Goal: Task Accomplishment & Management: Manage account settings

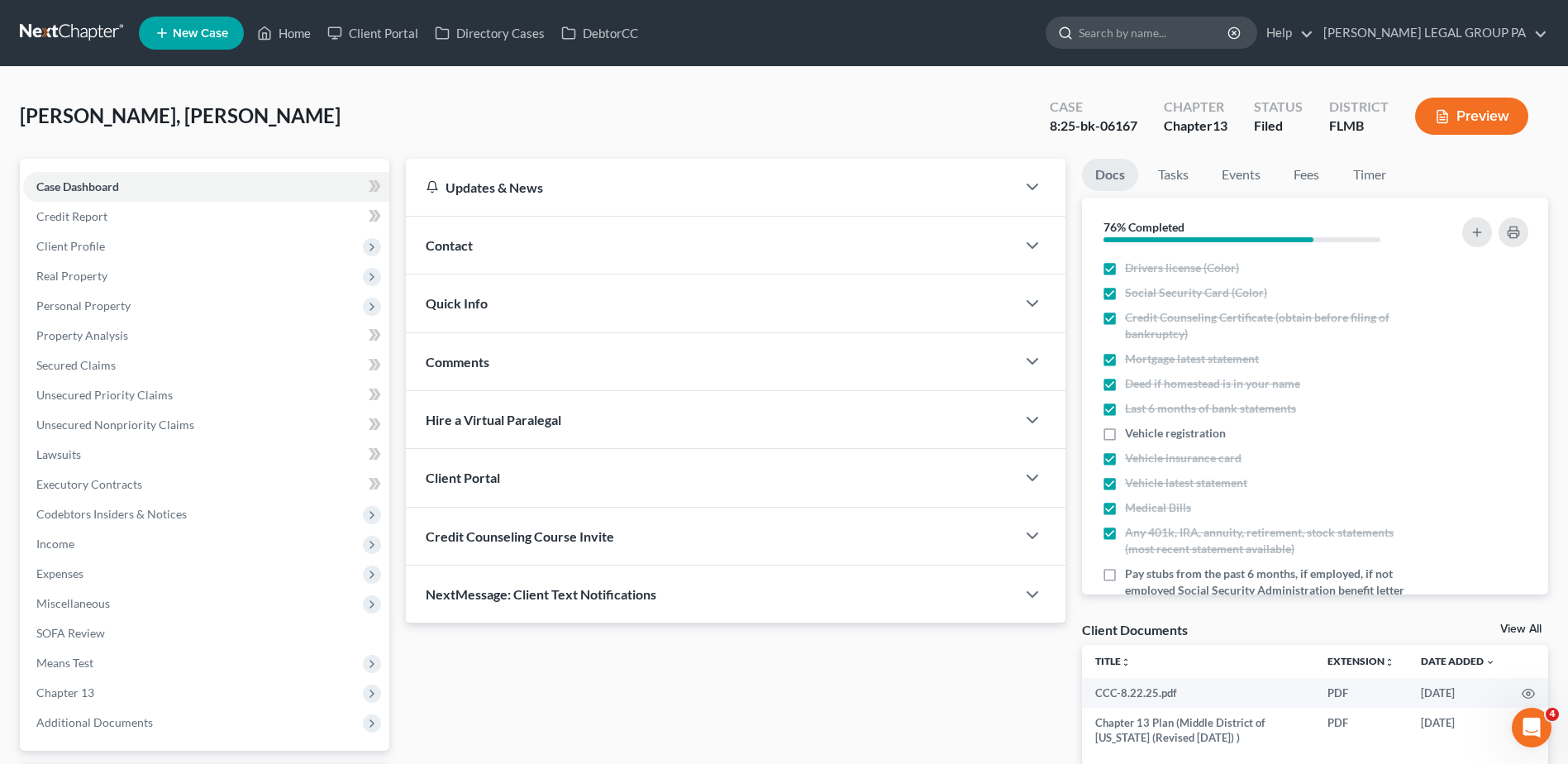
click at [1170, 39] on input "search" at bounding box center [1154, 32] width 151 height 30
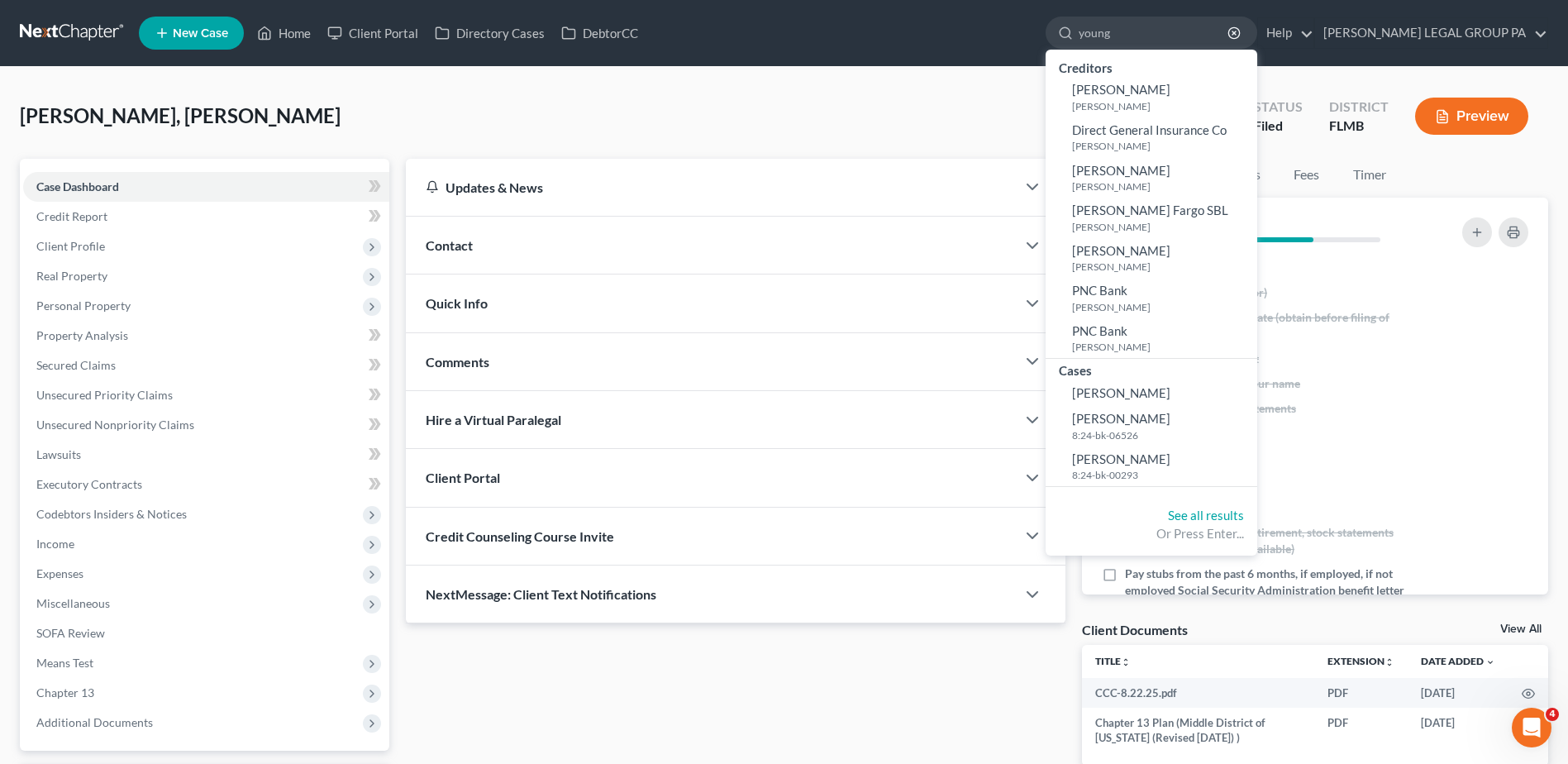
type input "young"
click at [44, 38] on link at bounding box center [72, 33] width 105 height 29
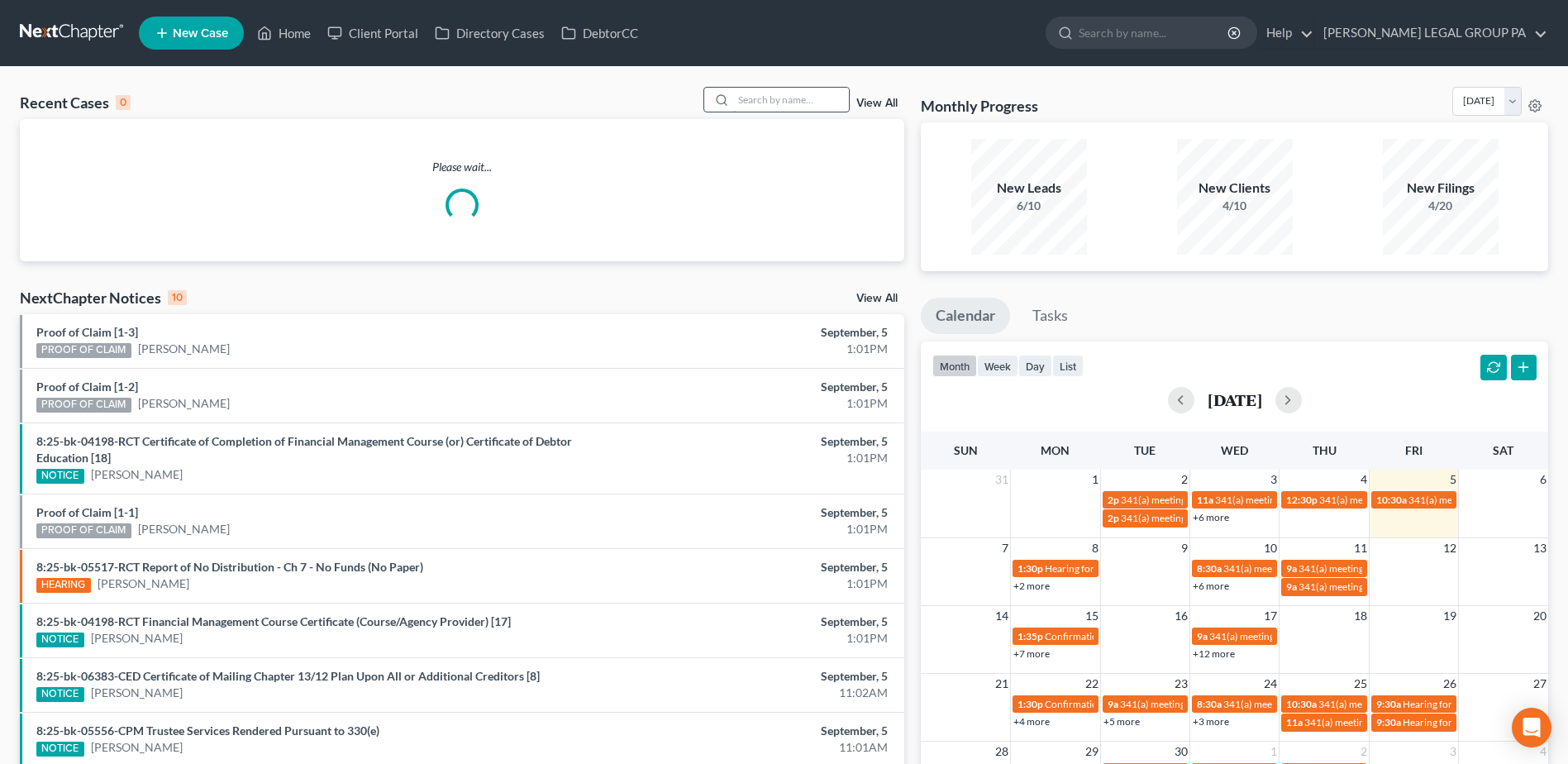
click at [762, 106] on input "search" at bounding box center [791, 100] width 115 height 24
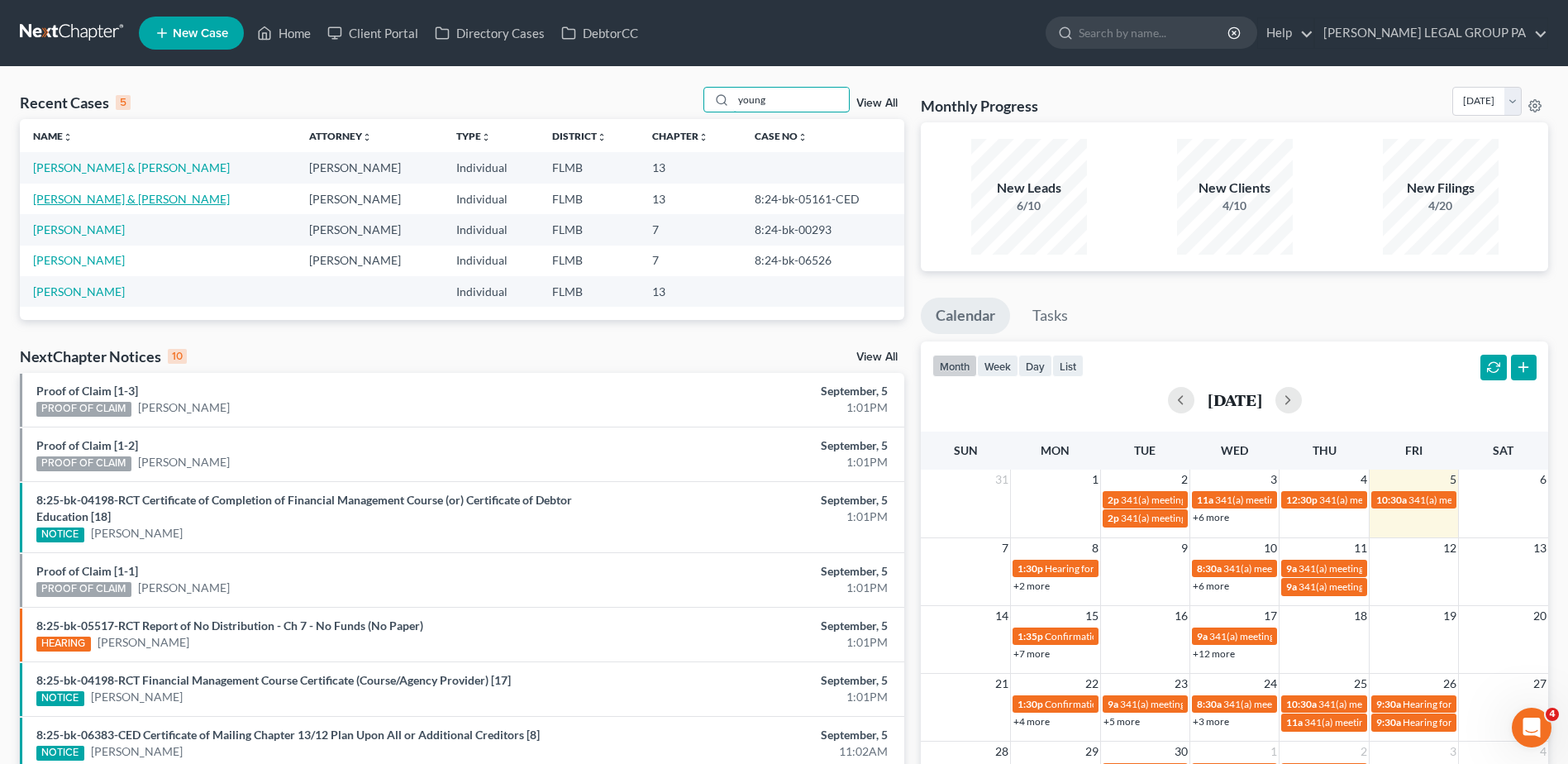
type input "young"
click at [105, 197] on link "[PERSON_NAME] & [PERSON_NAME]" at bounding box center [131, 198] width 197 height 14
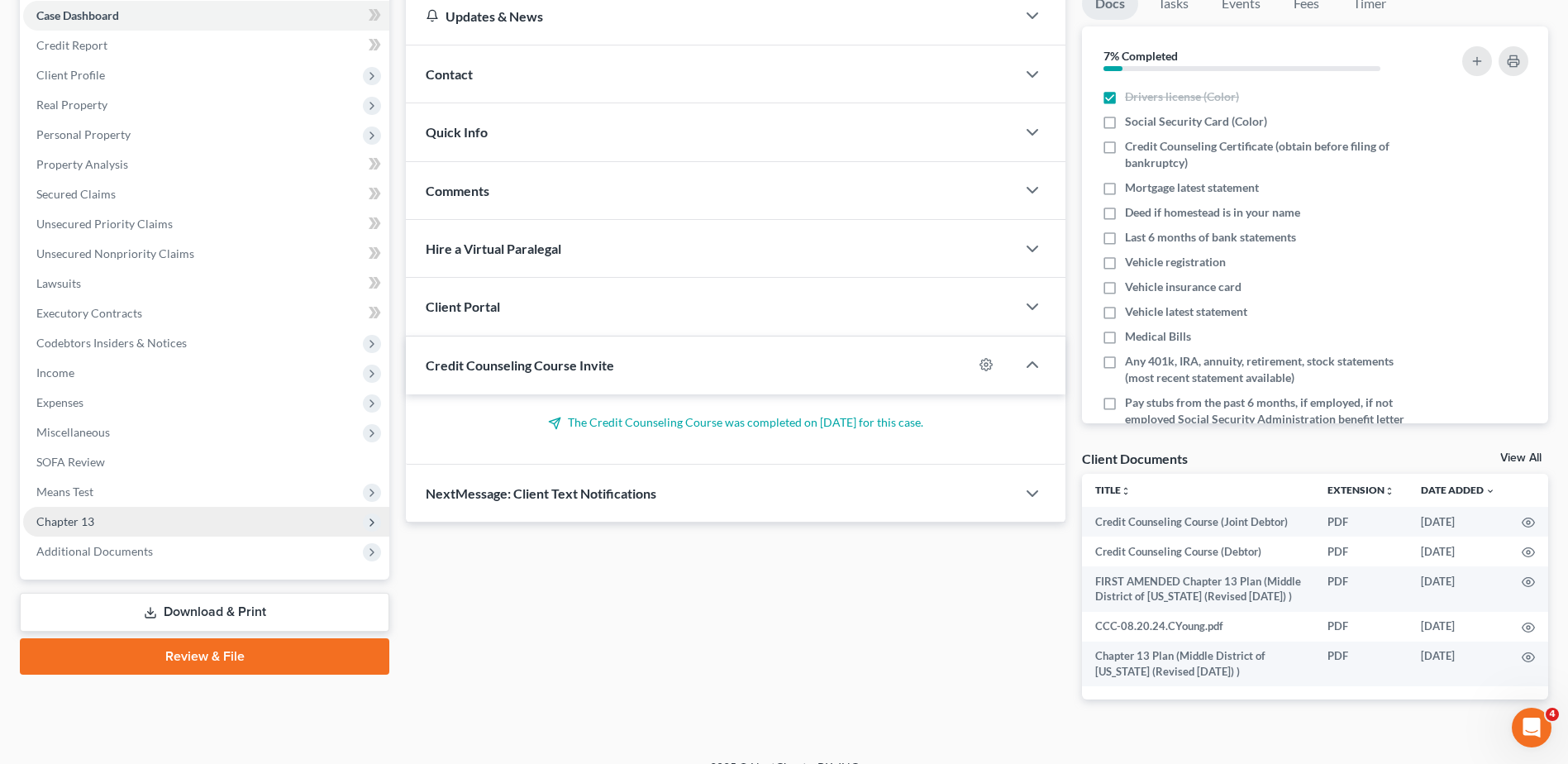
scroll to position [196, 0]
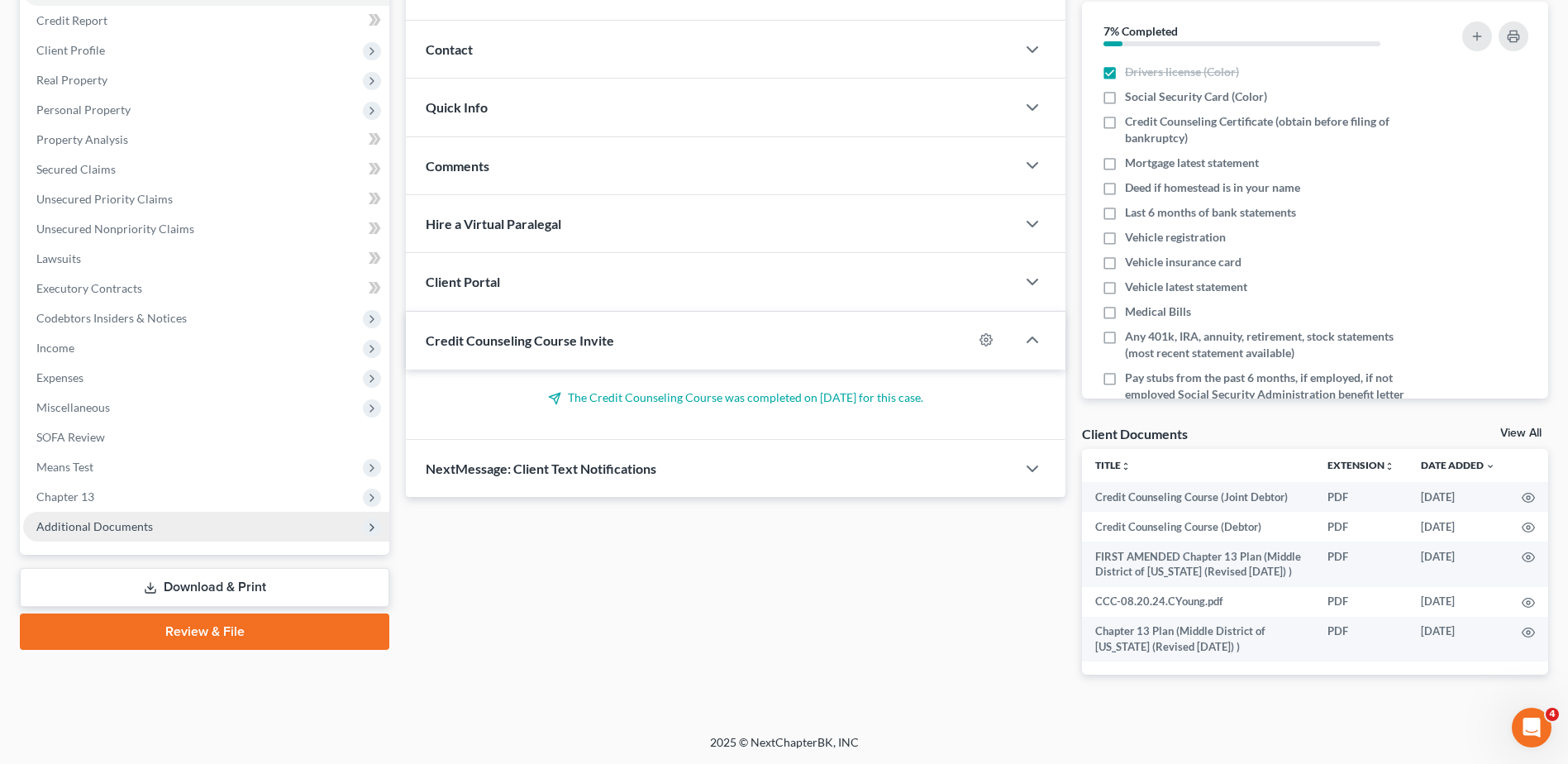
click at [159, 518] on span "Additional Documents" at bounding box center [206, 526] width 367 height 29
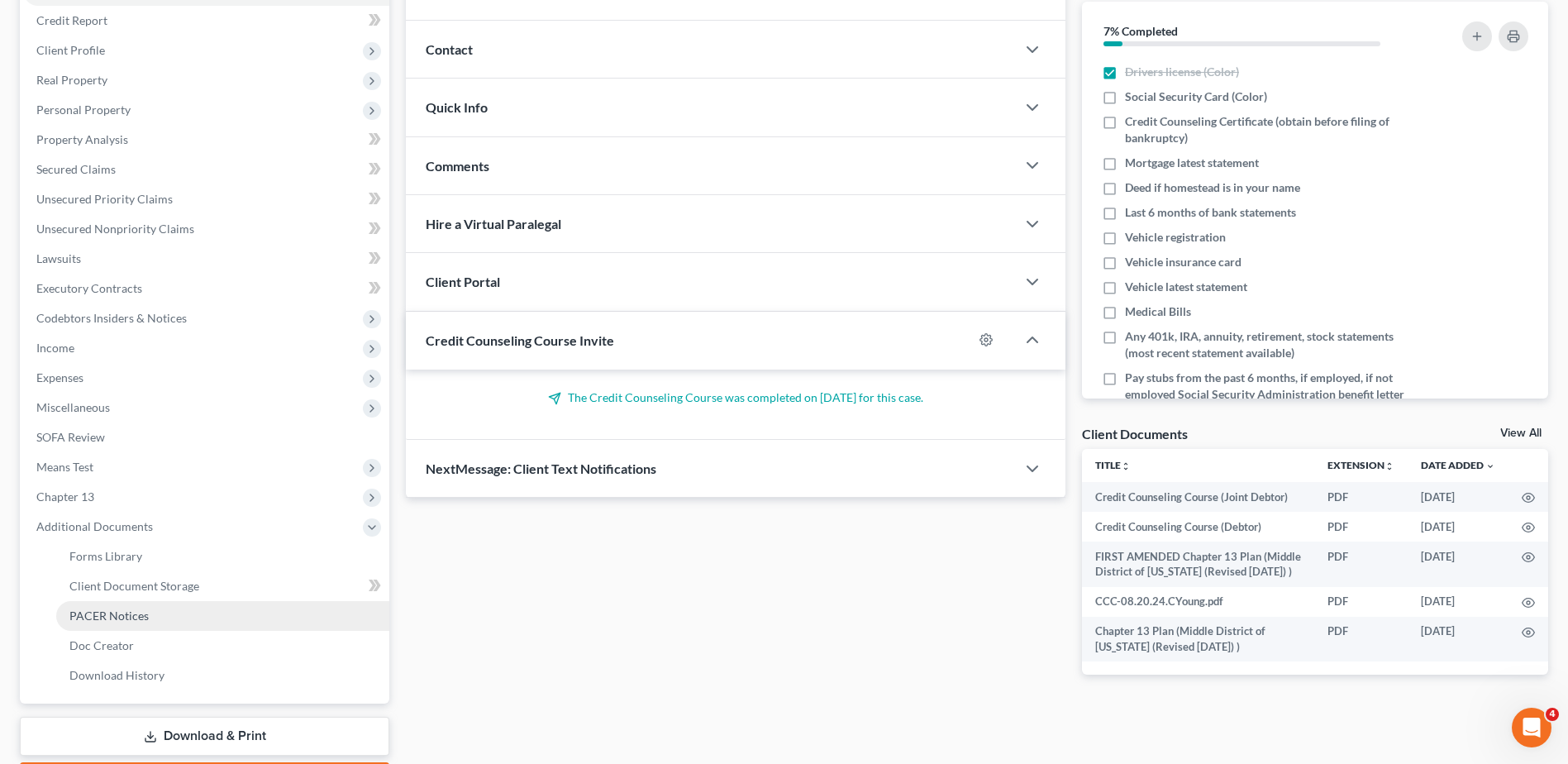
click at [170, 608] on link "PACER Notices" at bounding box center [223, 616] width 334 height 29
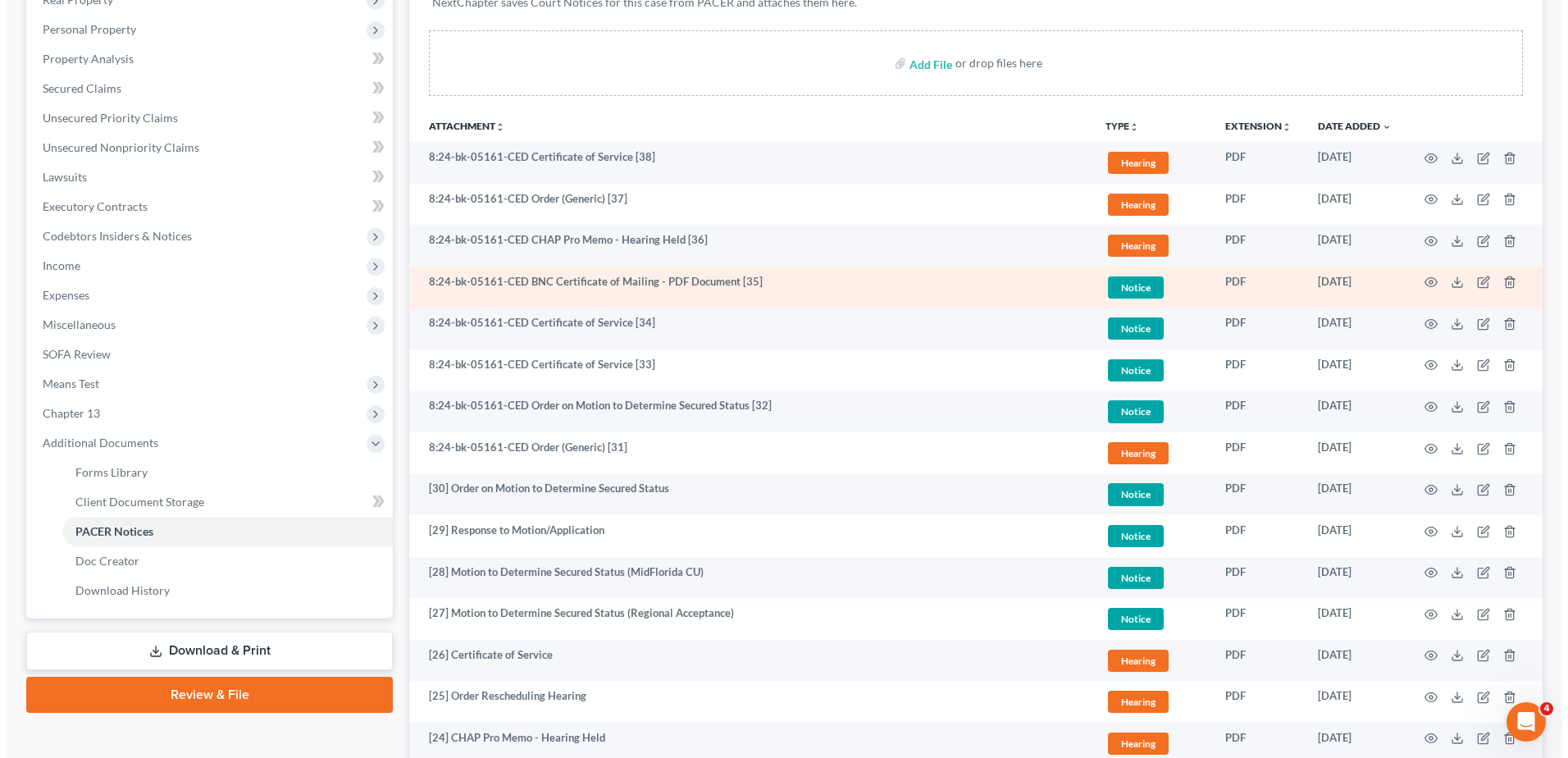
scroll to position [328, 0]
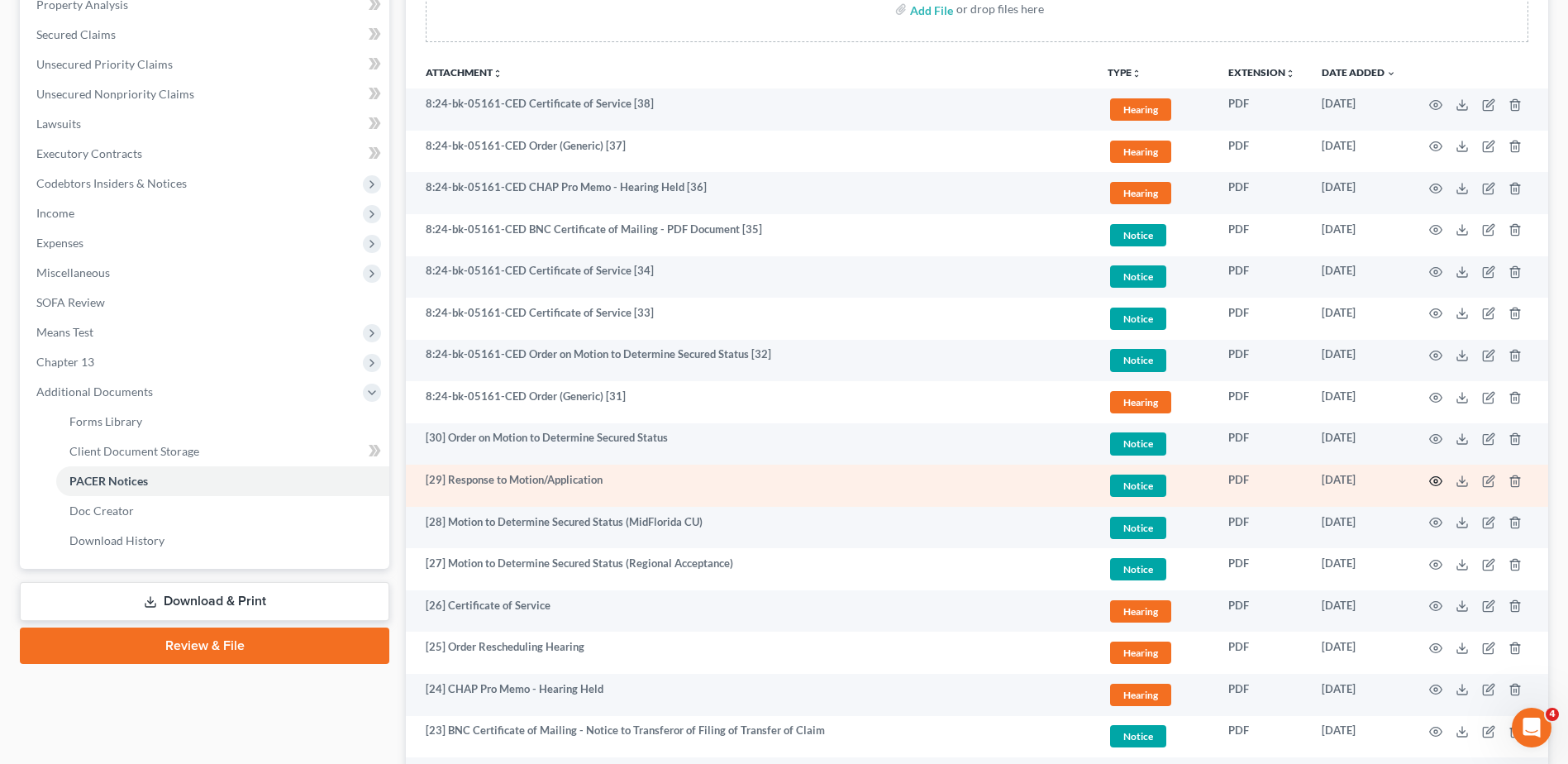
click at [1436, 477] on icon "button" at bounding box center [1437, 481] width 13 height 9
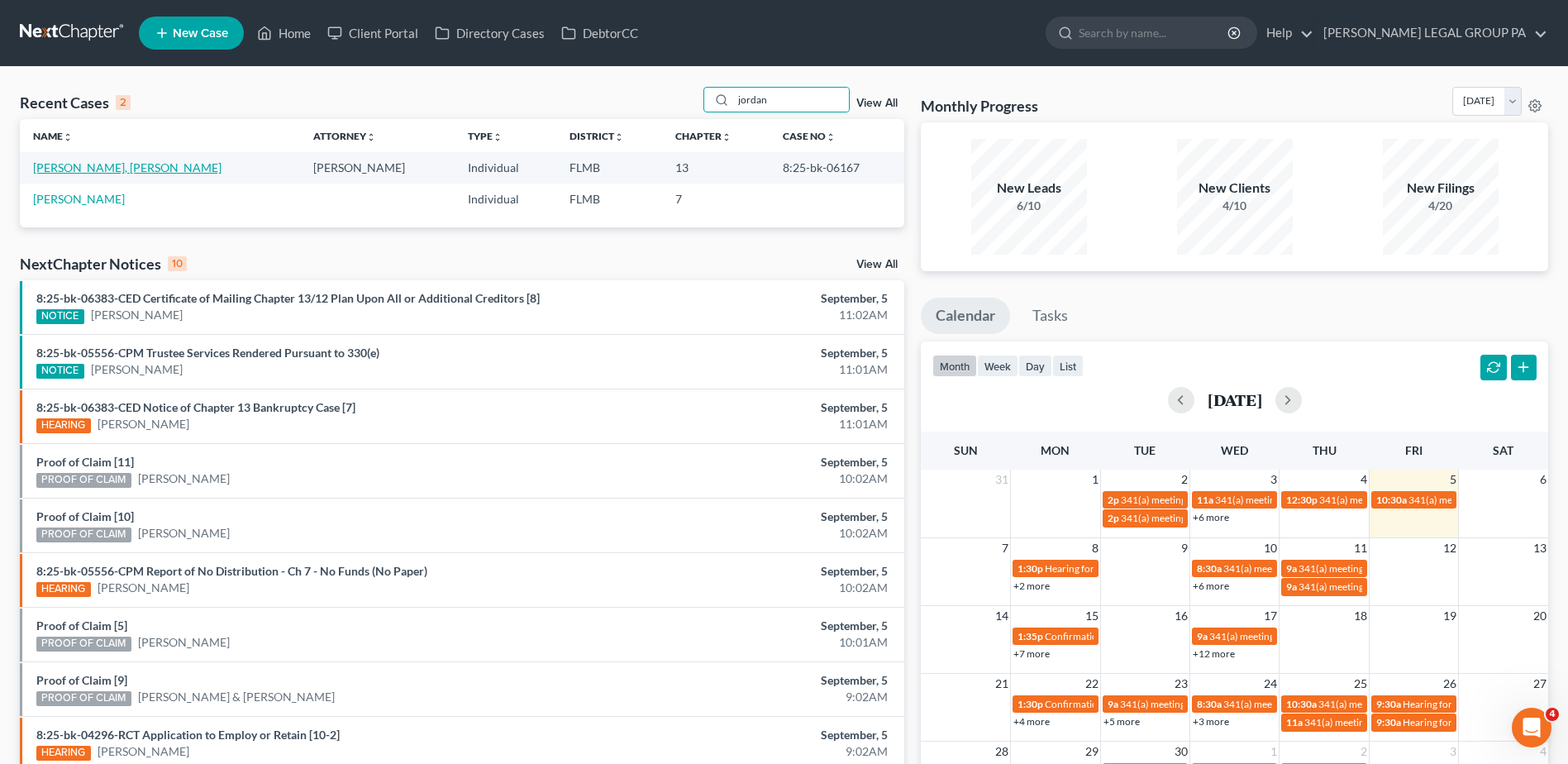
type input "jordan"
click at [101, 165] on link "[PERSON_NAME], [PERSON_NAME]" at bounding box center [127, 167] width 189 height 14
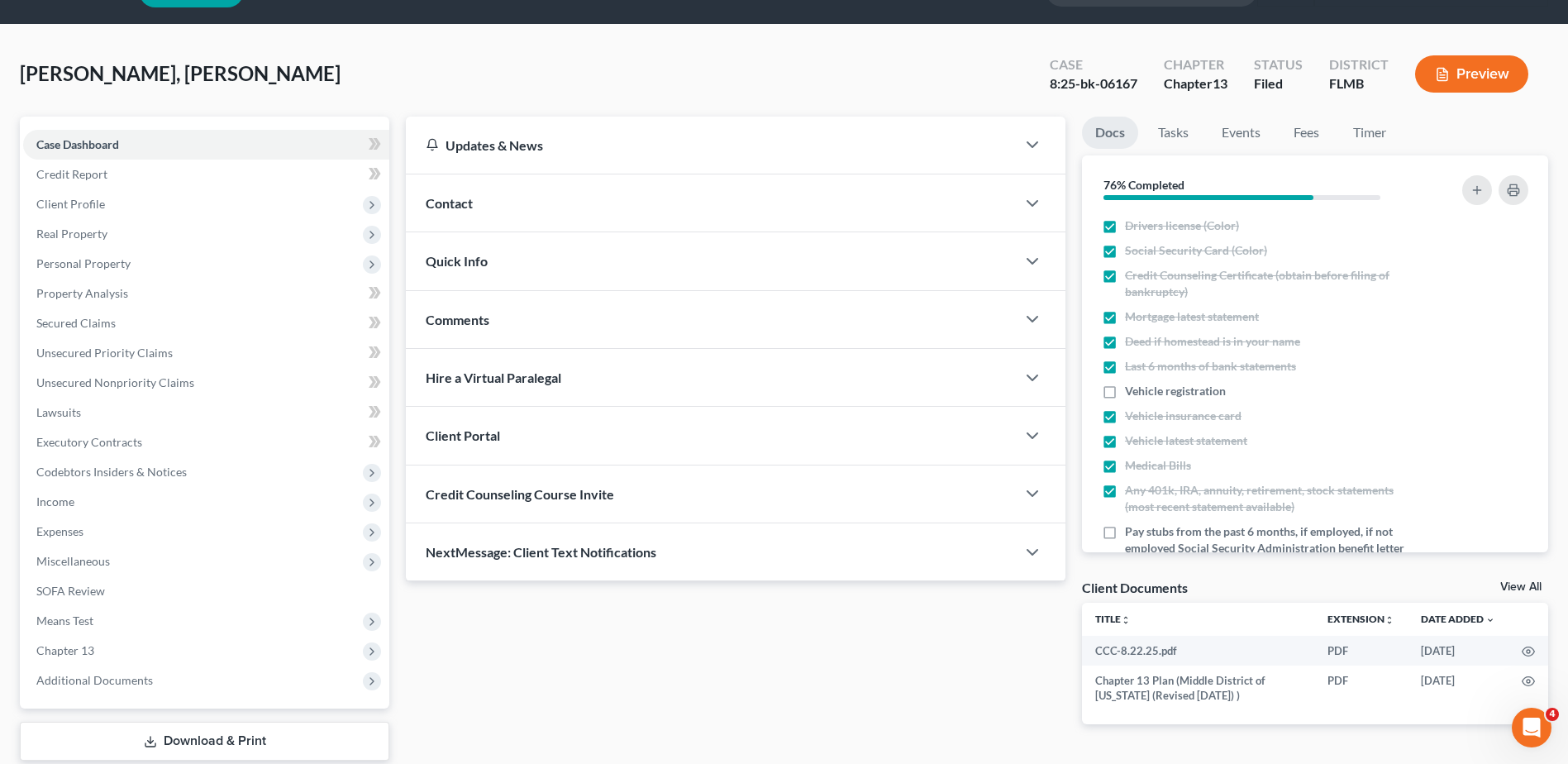
scroll to position [82, 0]
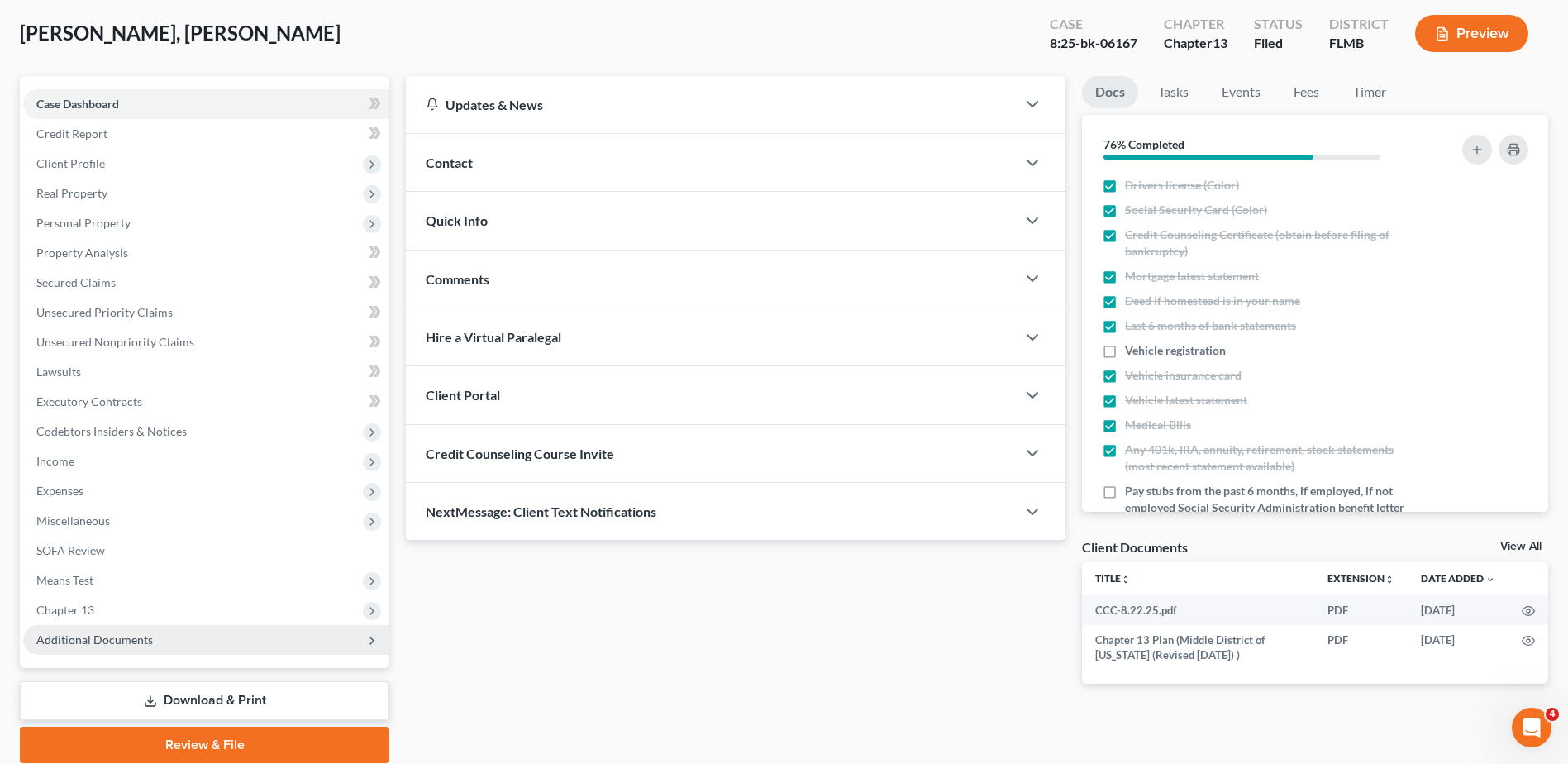
click at [137, 638] on span "Additional Documents" at bounding box center [94, 638] width 116 height 14
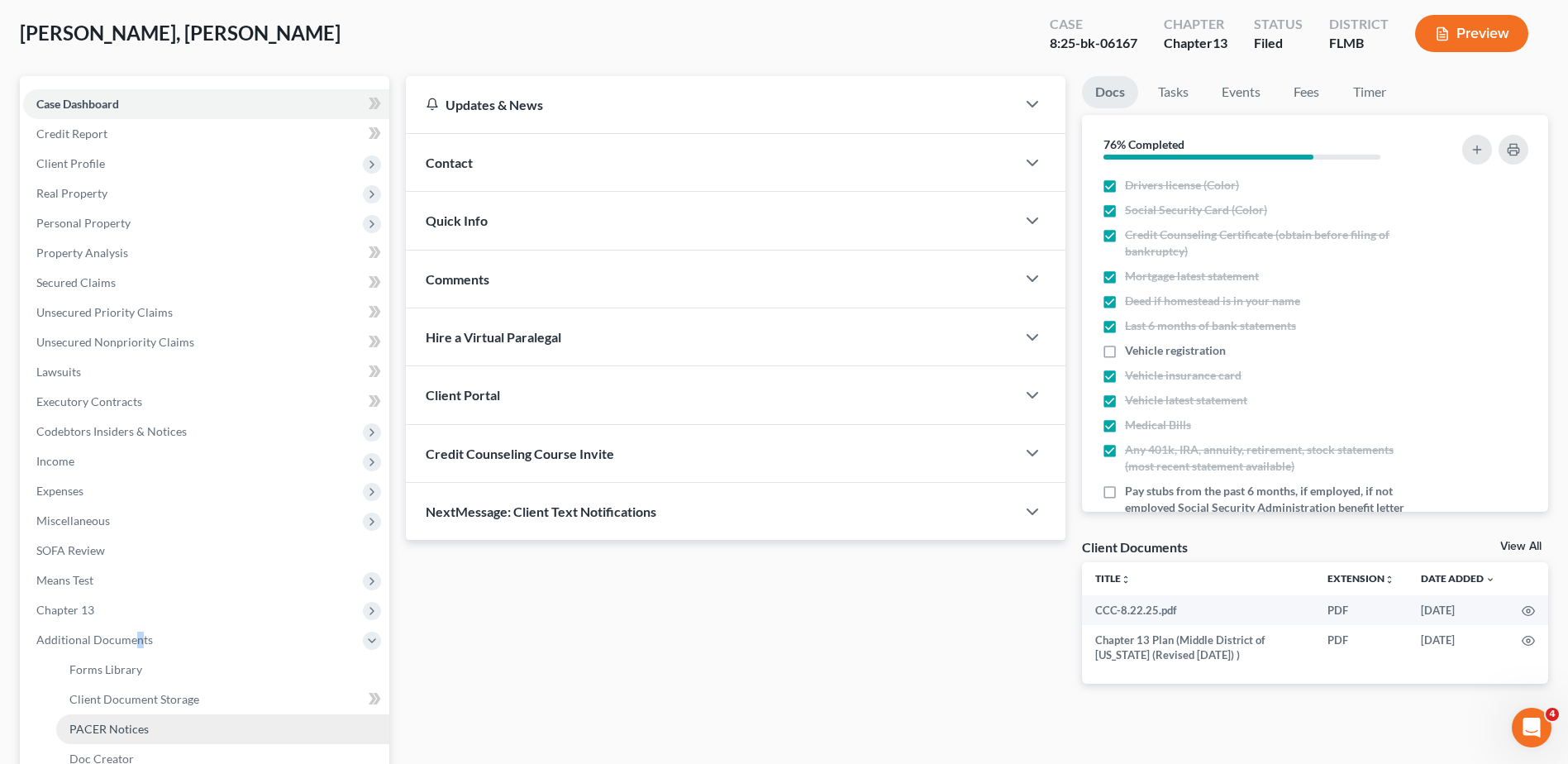
drag, startPoint x: 137, startPoint y: 638, endPoint x: 123, endPoint y: 726, distance: 89.1
click at [122, 726] on span "PACER Notices" at bounding box center [109, 728] width 80 height 14
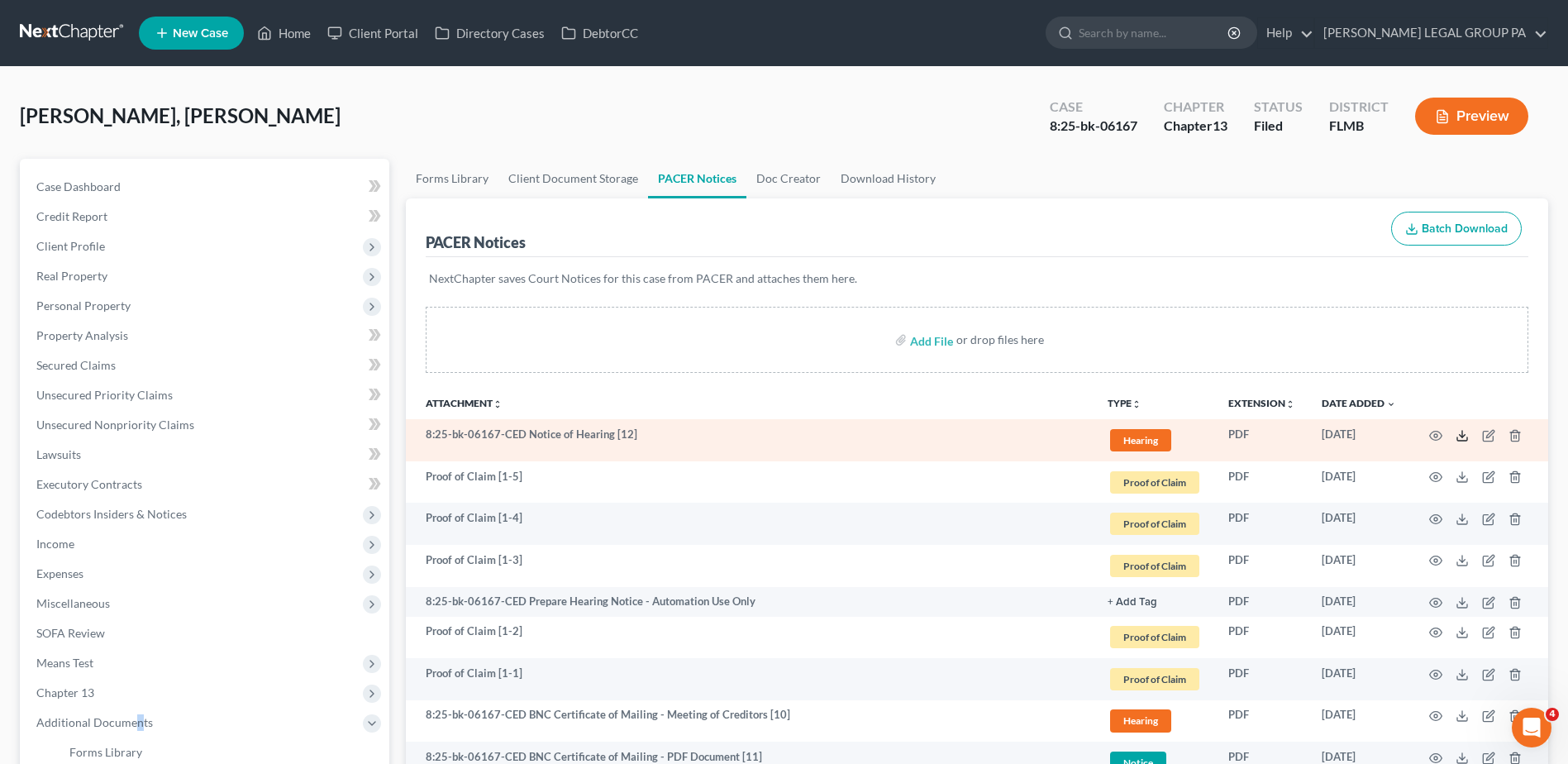
click at [1462, 441] on icon at bounding box center [1463, 439] width 10 height 4
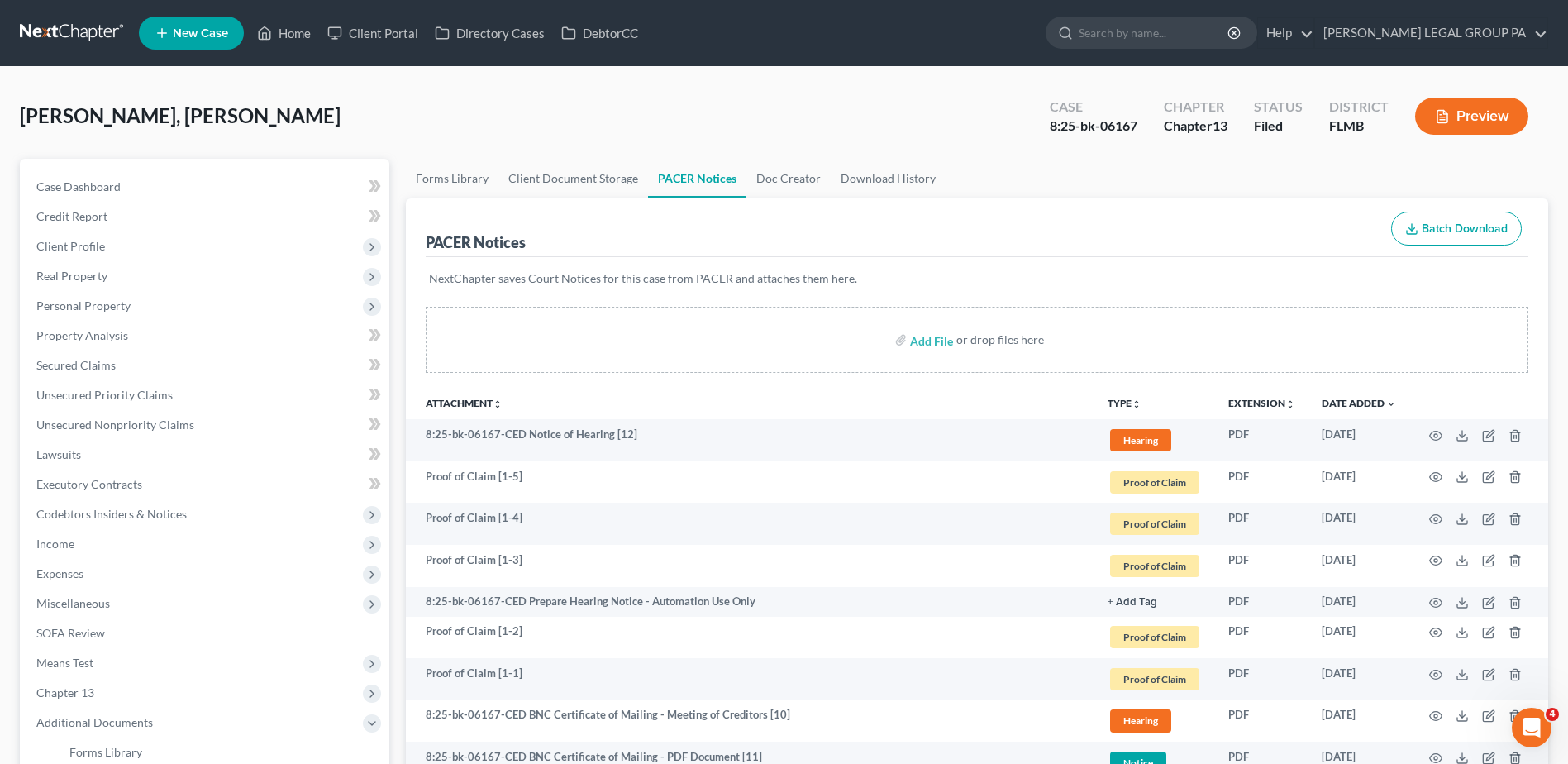
click at [56, 16] on nav "Home New Case Client Portal Directory Cases DebtorCC WELLER LEGAL GROUP PA kcas…" at bounding box center [784, 33] width 1568 height 66
click at [54, 27] on link at bounding box center [72, 33] width 105 height 29
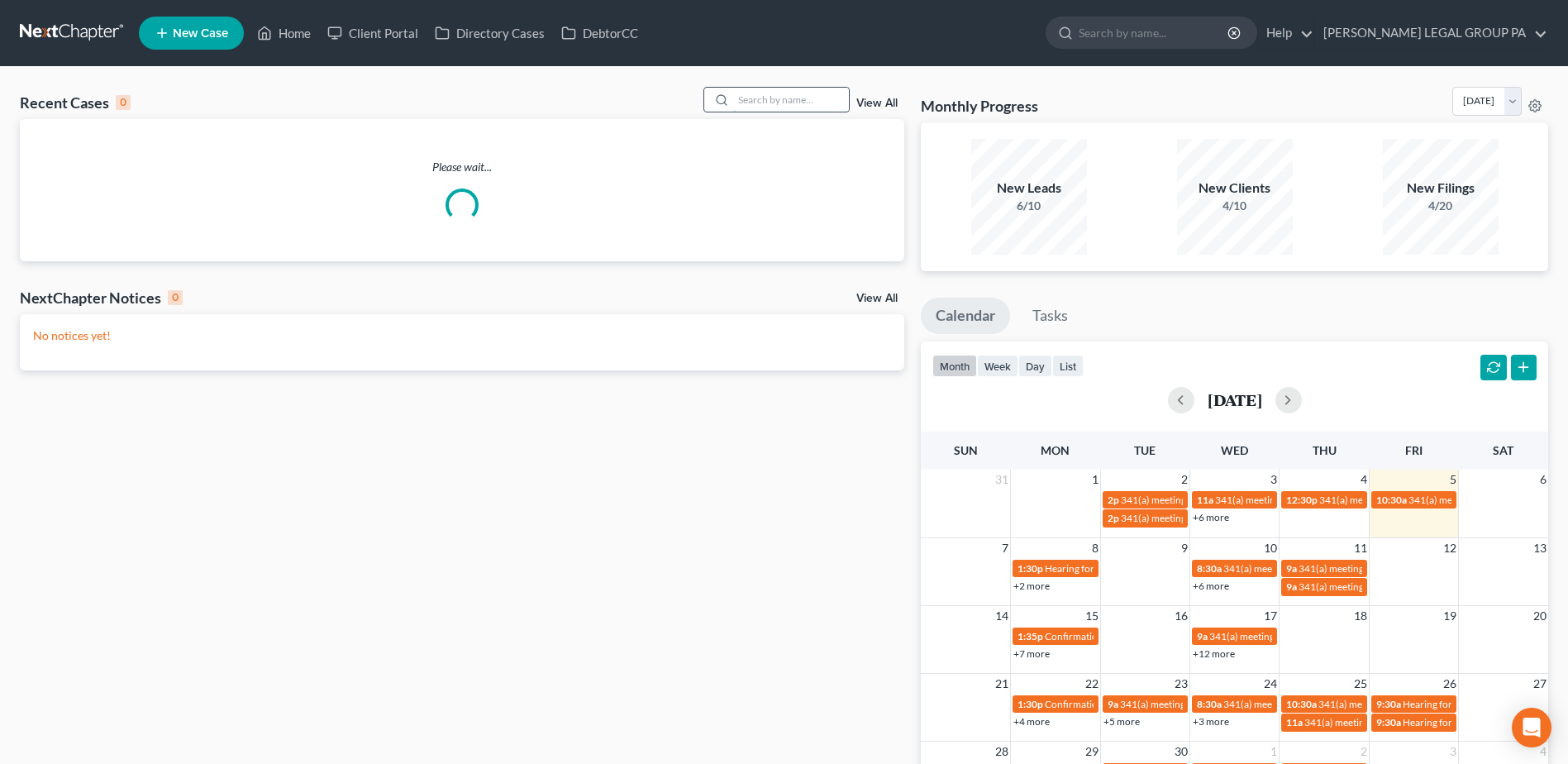
click at [761, 97] on input "search" at bounding box center [791, 100] width 115 height 24
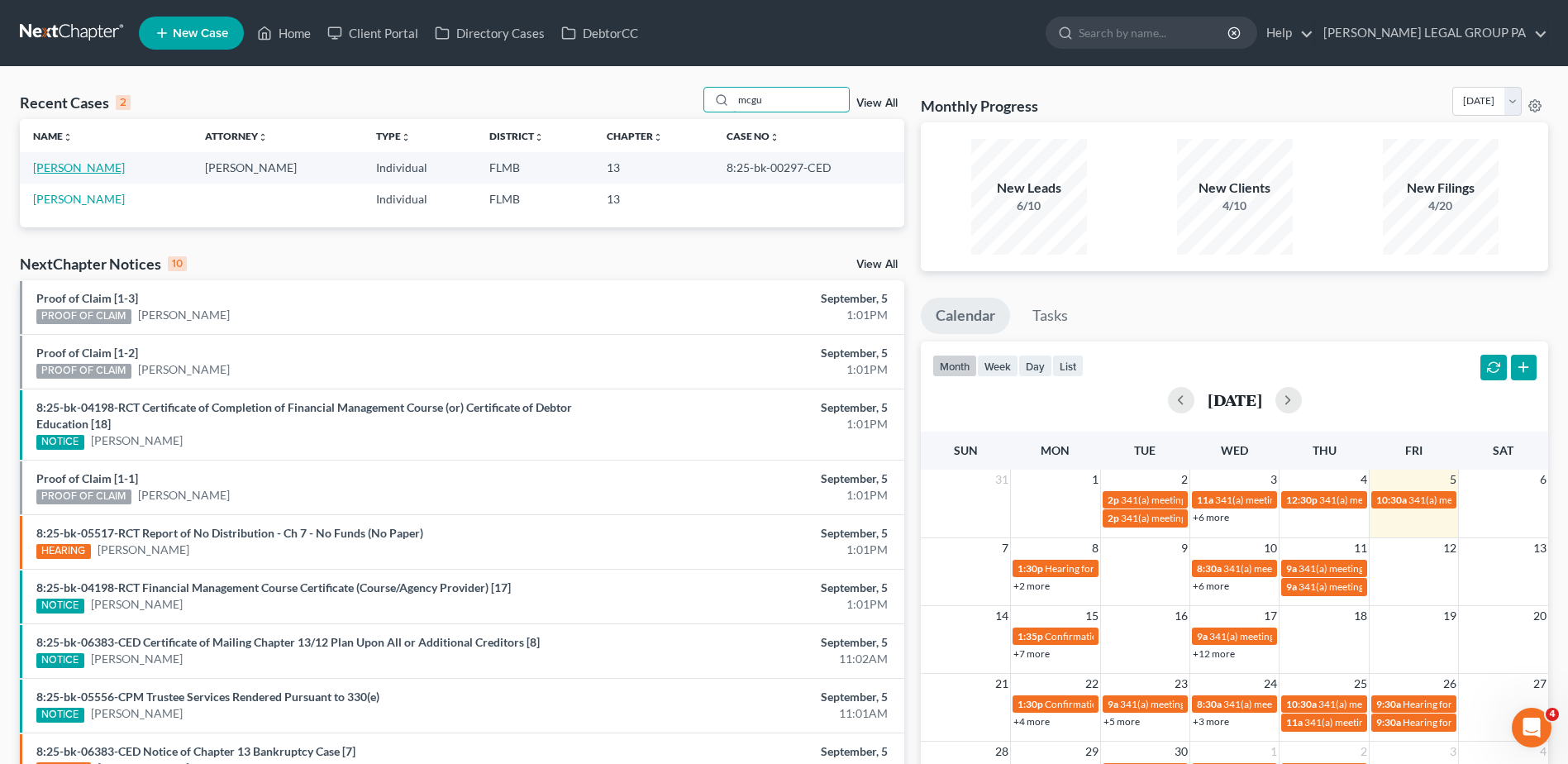
type input "mcgu"
click at [83, 165] on link "McGuire, Traci" at bounding box center [79, 167] width 92 height 14
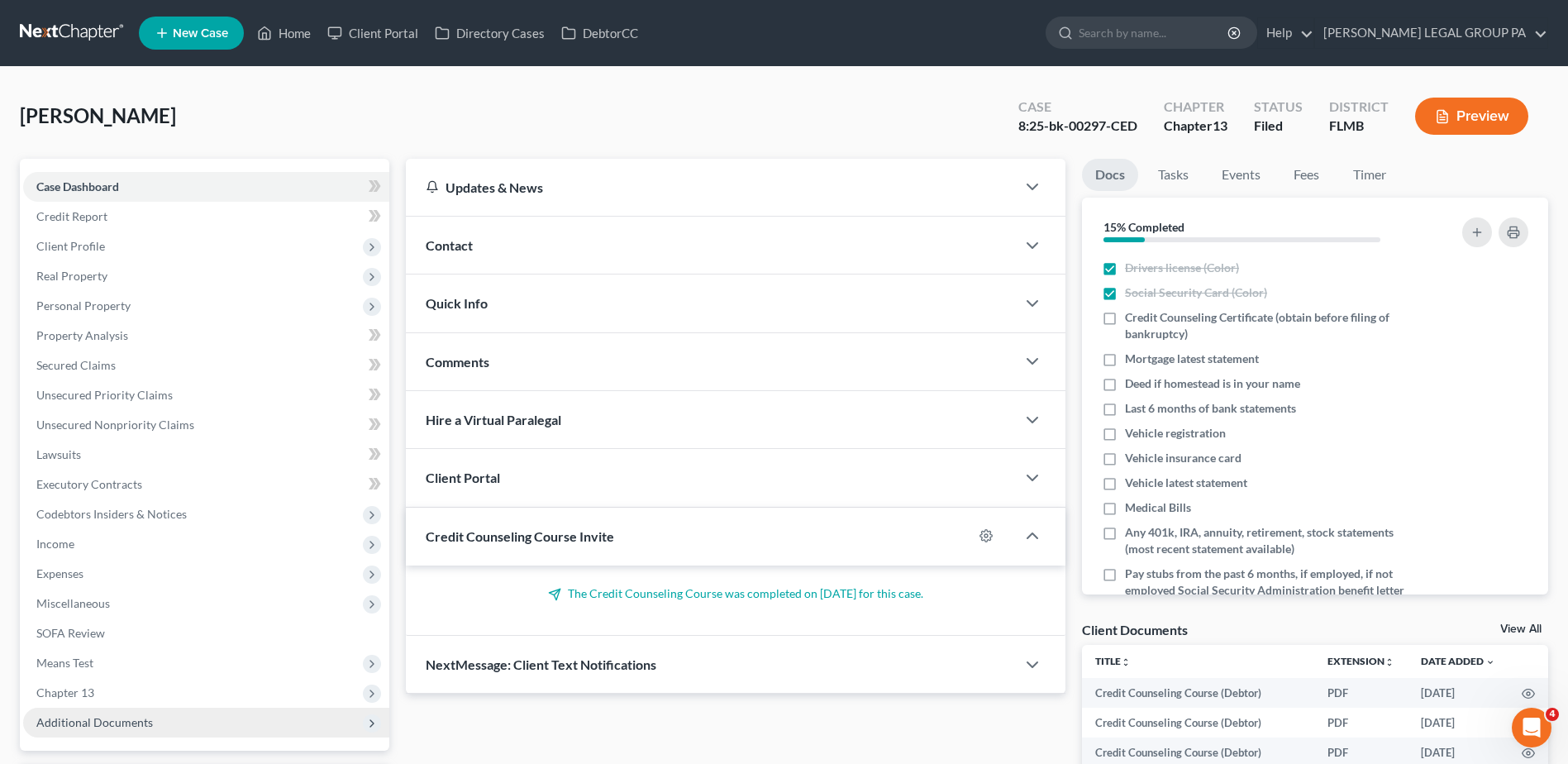
click at [124, 715] on span "Additional Documents" at bounding box center [94, 721] width 116 height 14
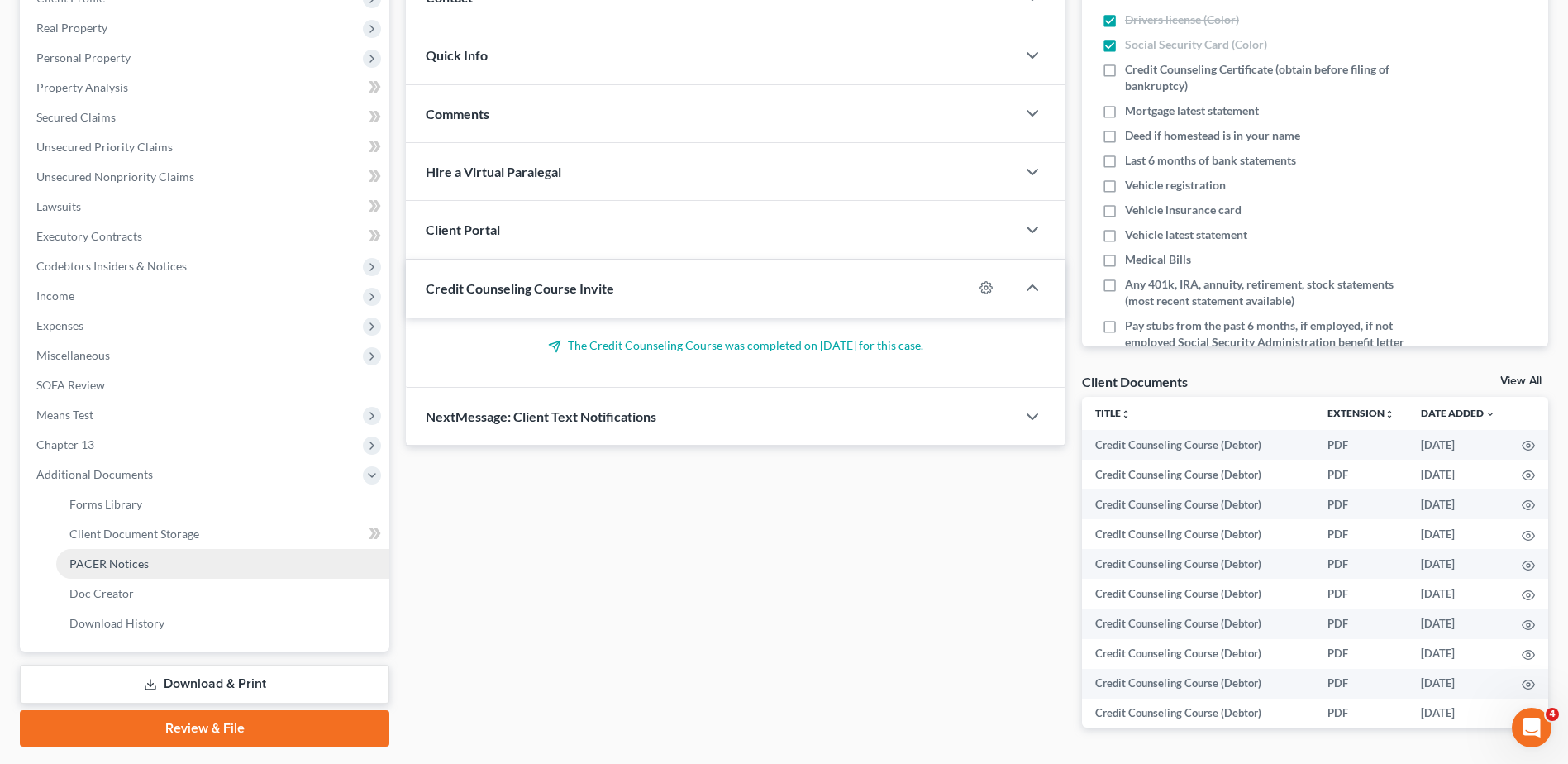
click at [148, 569] on link "PACER Notices" at bounding box center [223, 563] width 334 height 29
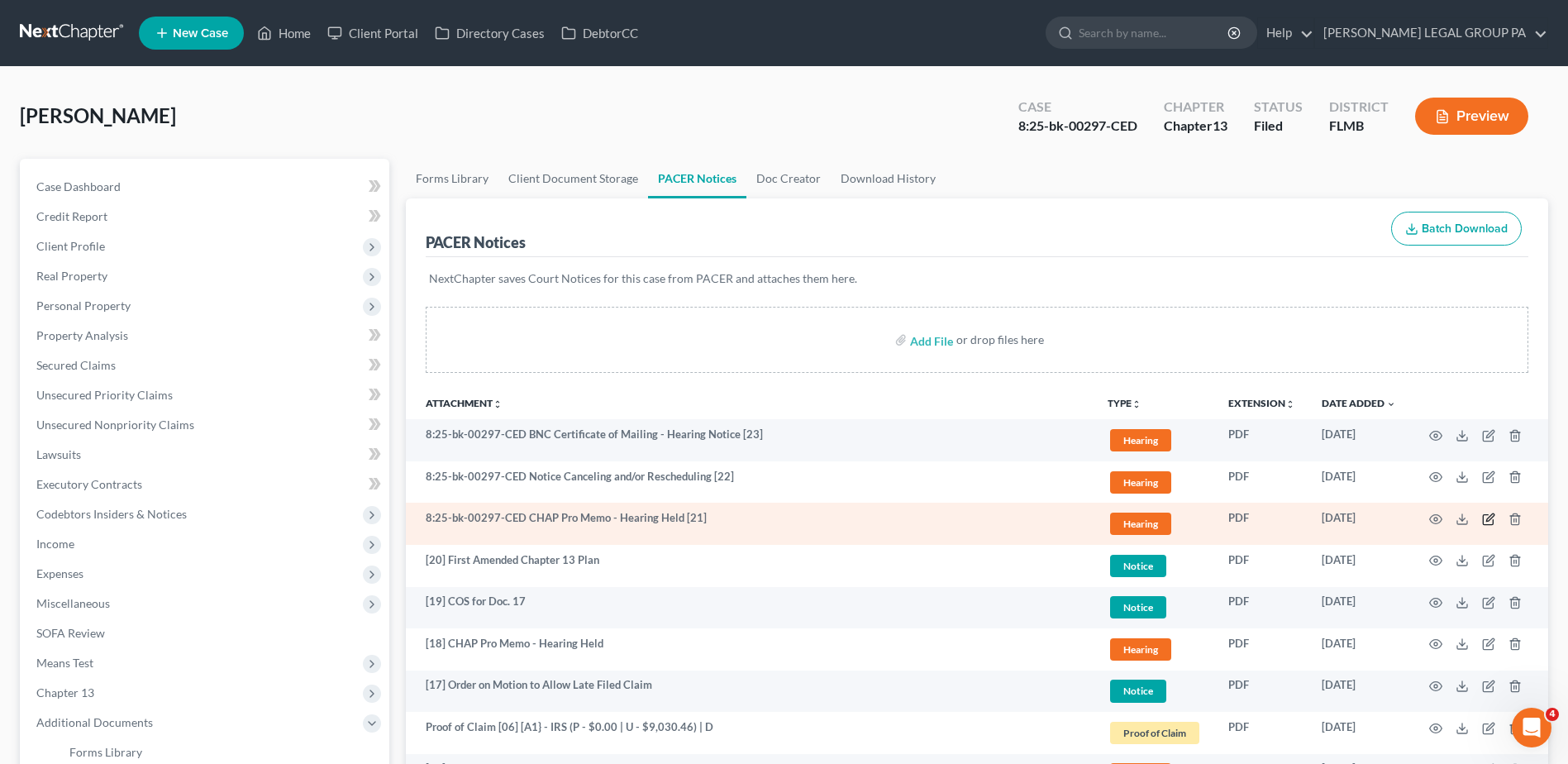
click at [1489, 518] on icon "button" at bounding box center [1490, 517] width 7 height 7
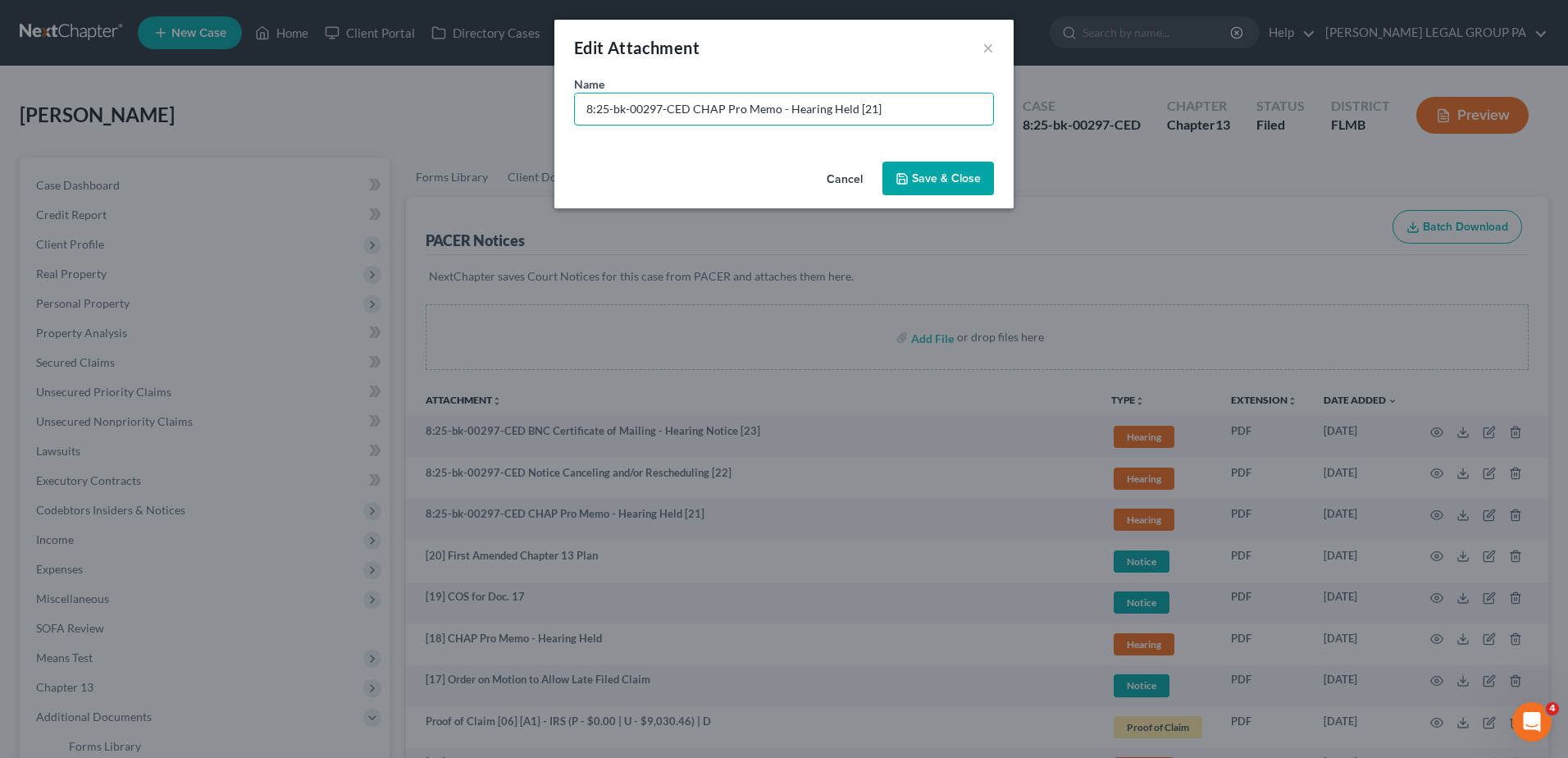
drag, startPoint x: 650, startPoint y: 117, endPoint x: -91, endPoint y: 125, distance: 741.0
type input "[21] CHAP Pro Memo - Hearing Held"
click at [917, 167] on button "Save & Close" at bounding box center [938, 179] width 112 height 35
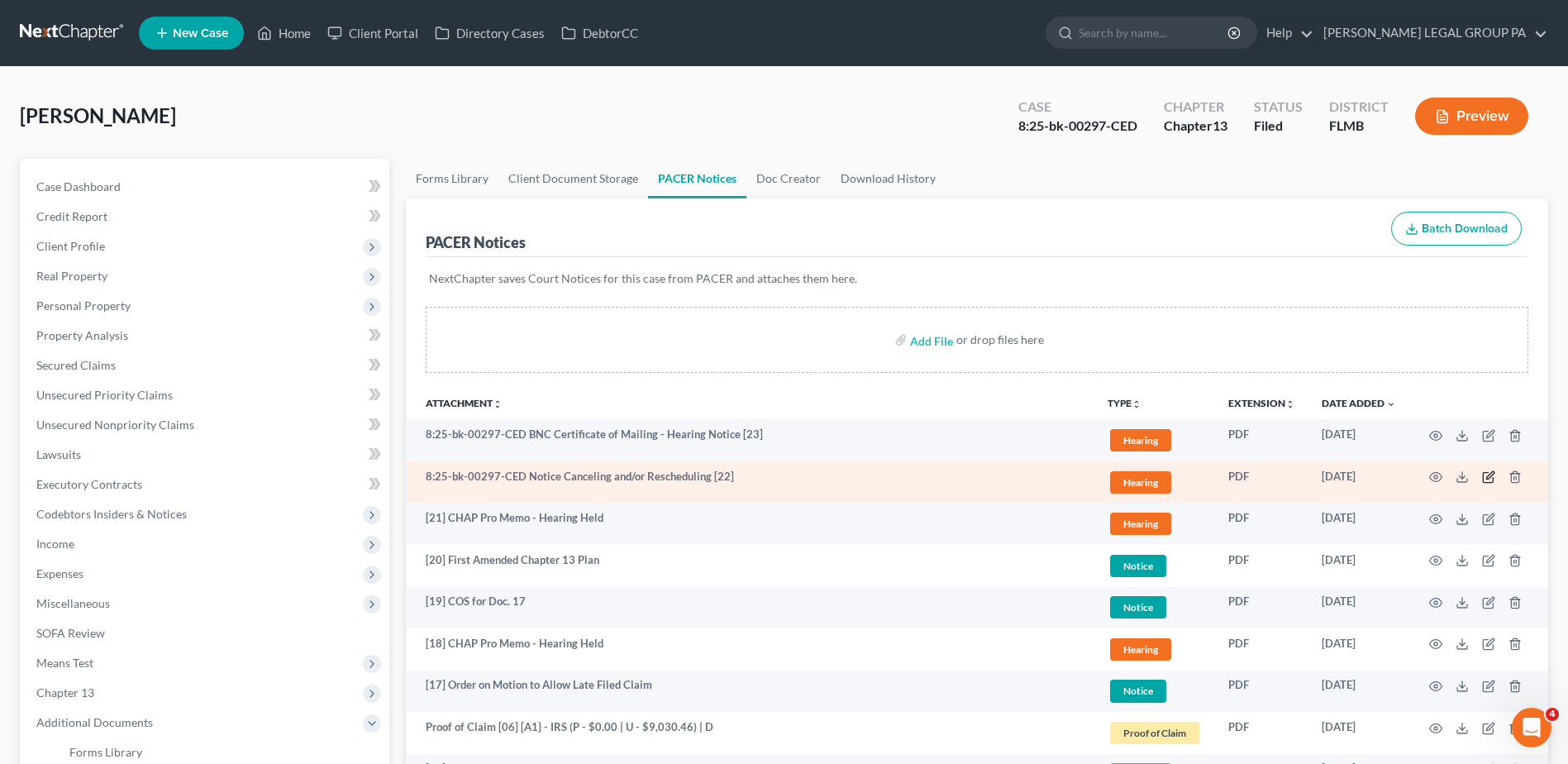
click at [1488, 473] on icon "button" at bounding box center [1489, 476] width 13 height 13
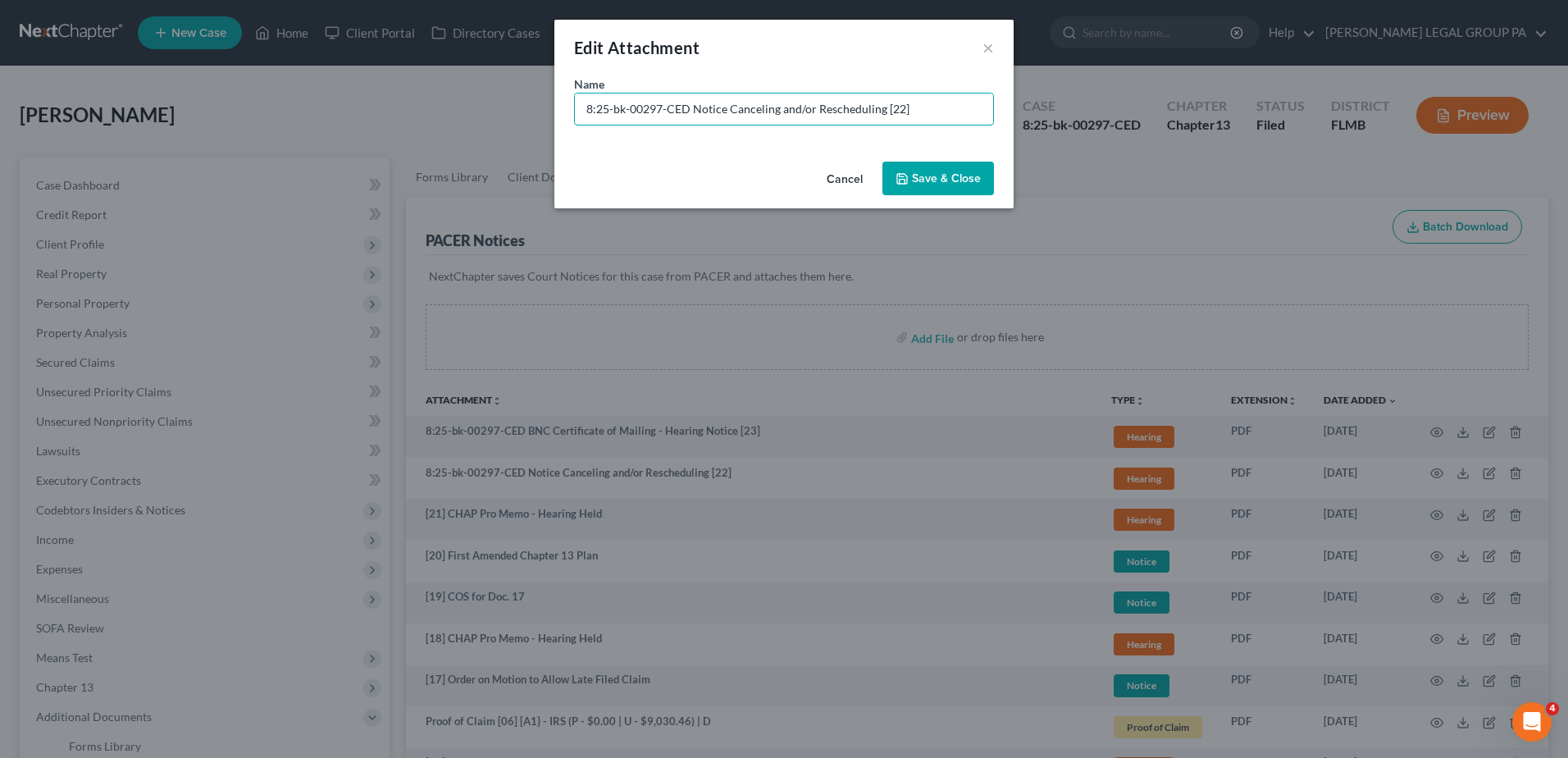
drag, startPoint x: 690, startPoint y: 107, endPoint x: -292, endPoint y: 140, distance: 982.6
type input "[22] Notice Canceling and/or Rescheduling"
click at [942, 175] on span "Save & Close" at bounding box center [946, 178] width 69 height 14
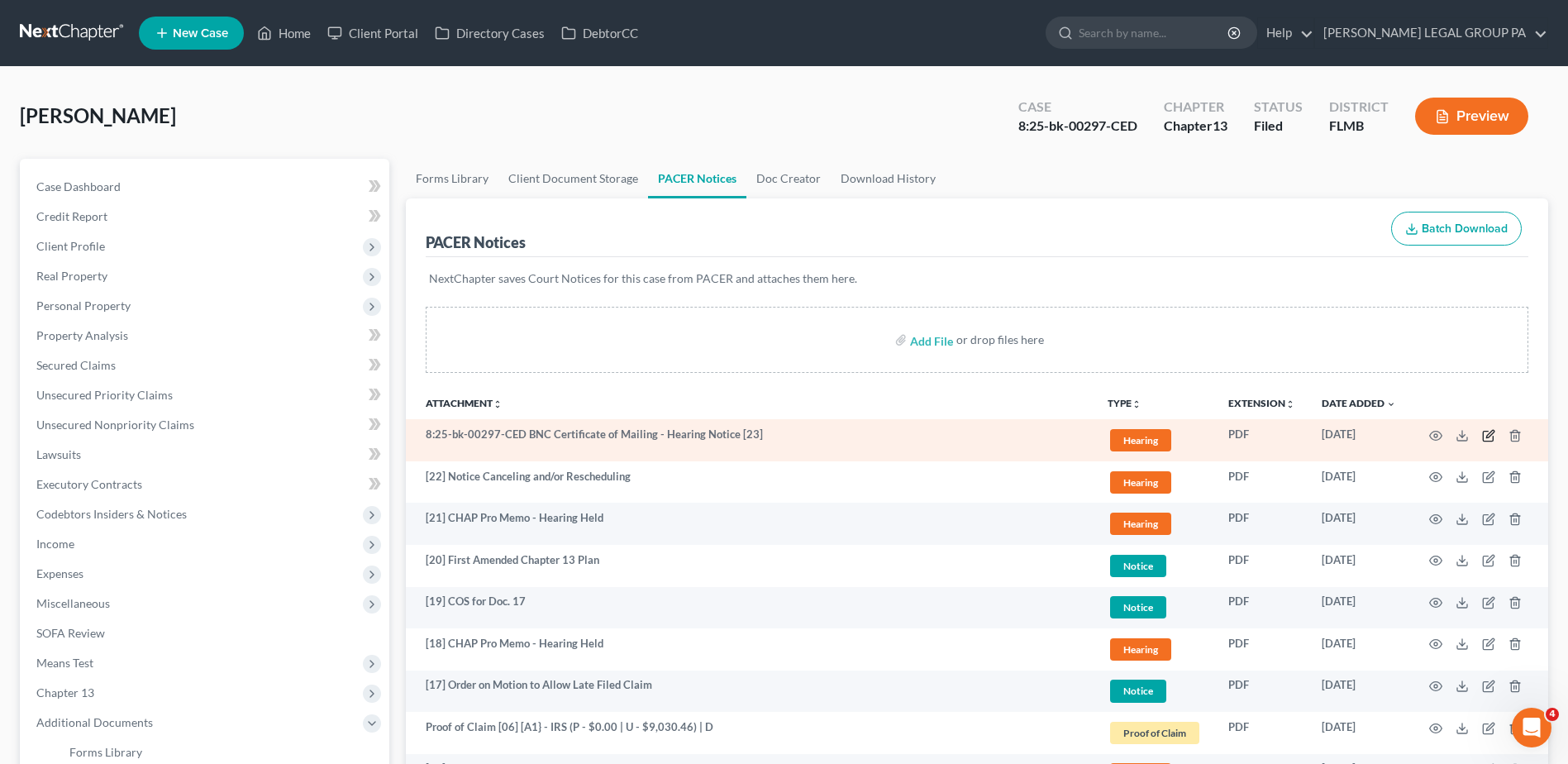
click at [1486, 436] on icon "button" at bounding box center [1489, 435] width 13 height 13
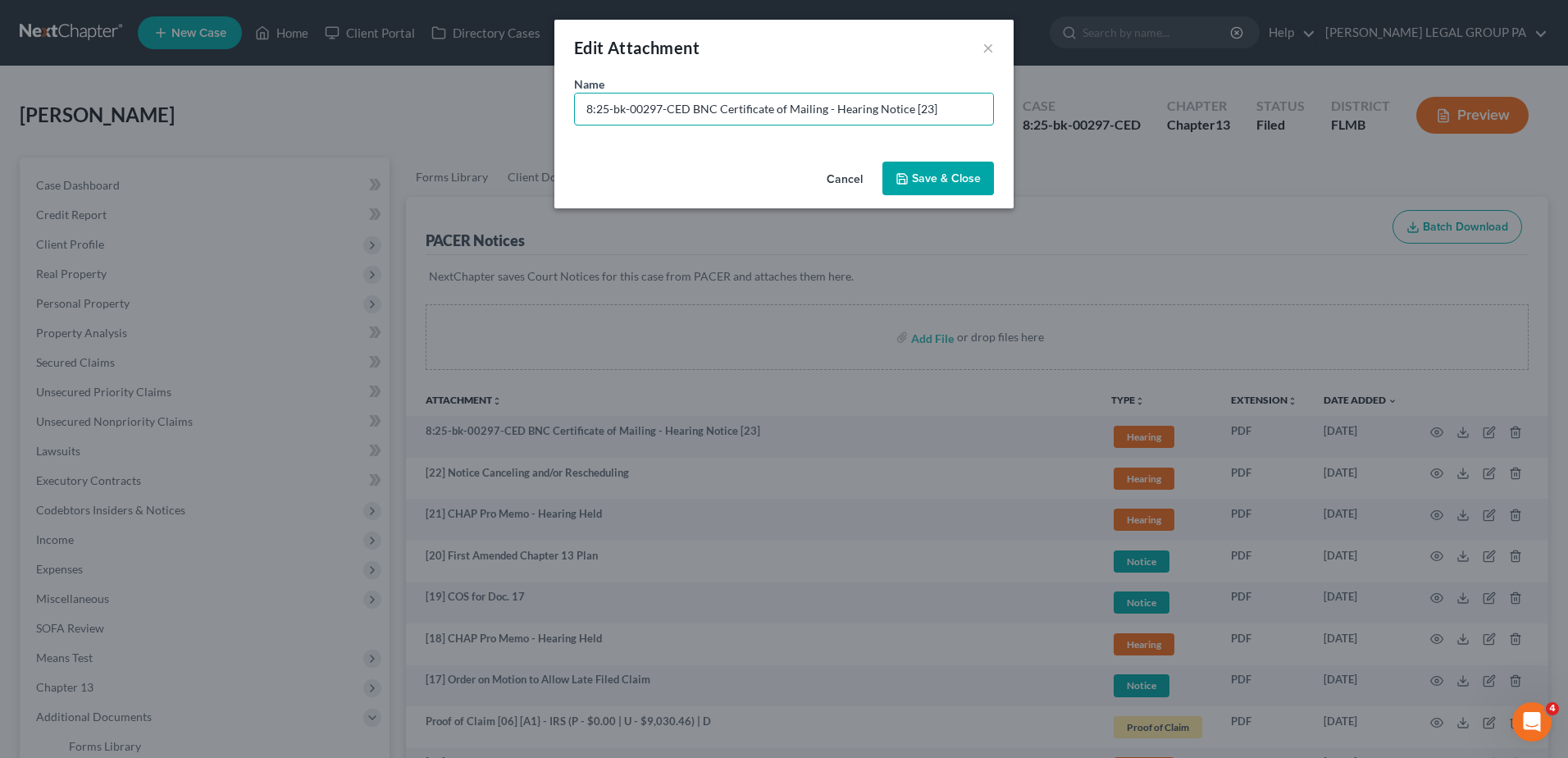
drag, startPoint x: 687, startPoint y: 108, endPoint x: -304, endPoint y: 110, distance: 991.0
type input "[23] COS for Doc. 22"
click at [960, 172] on span "Save & Close" at bounding box center [946, 178] width 69 height 14
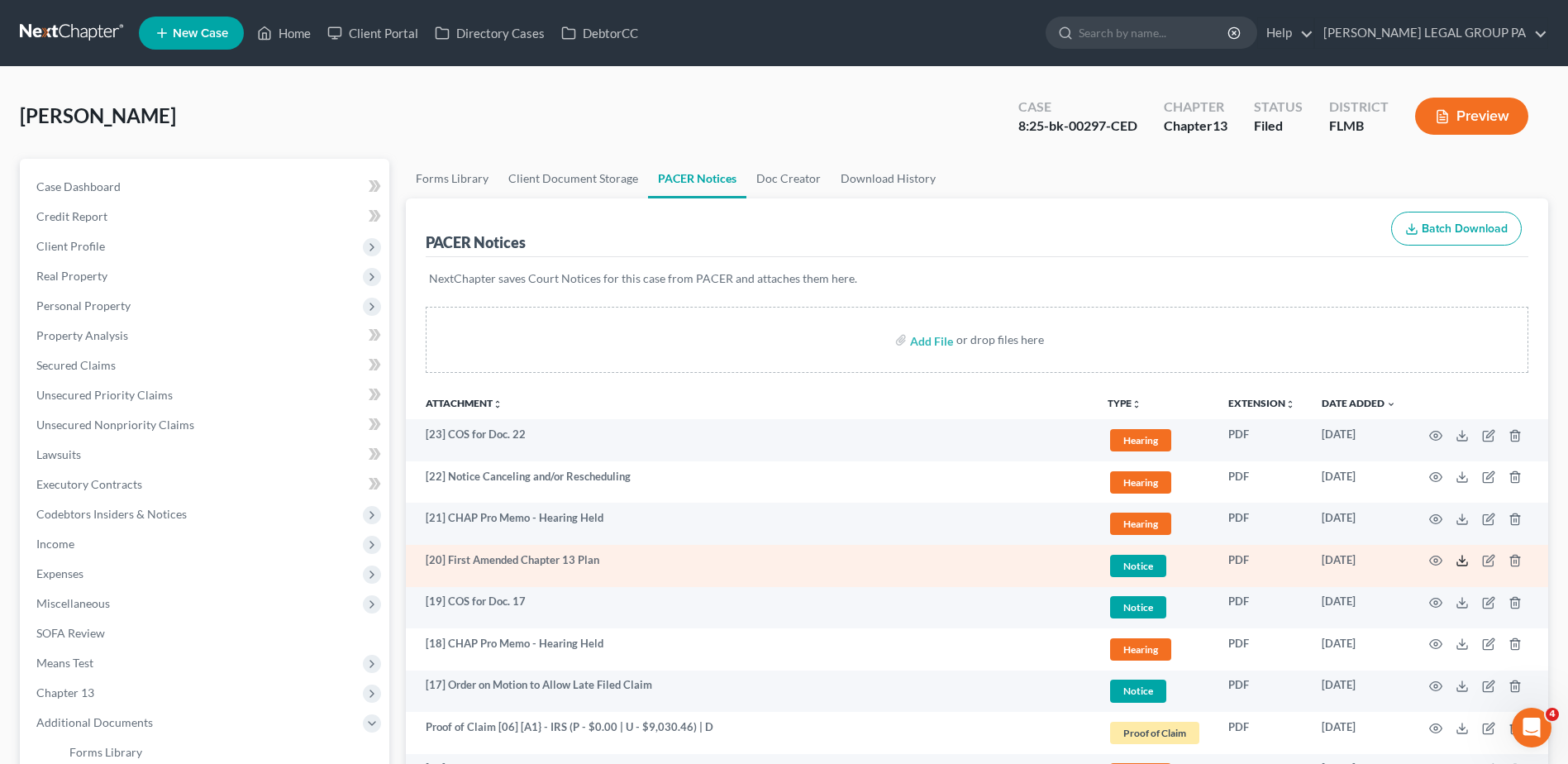
click at [1464, 562] on polyline at bounding box center [1463, 561] width 5 height 3
